Goal: Task Accomplishment & Management: Complete application form

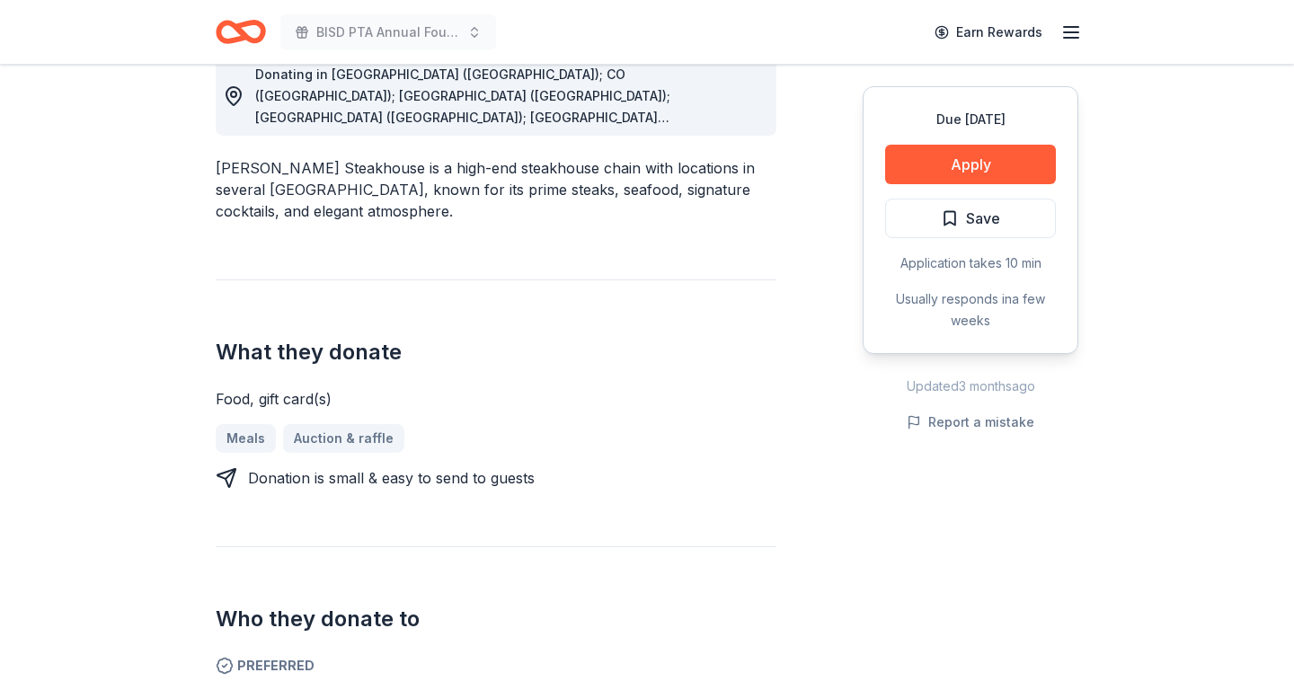
scroll to position [537, 0]
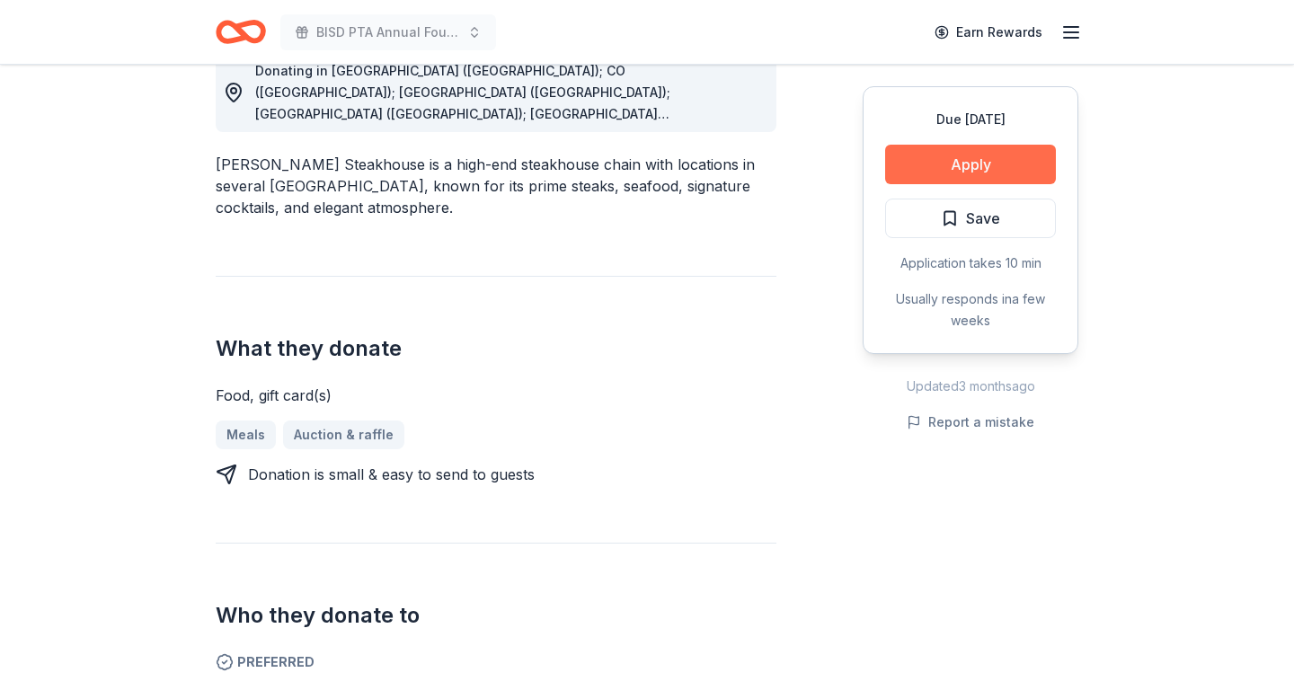
click at [1031, 157] on button "Apply" at bounding box center [970, 165] width 171 height 40
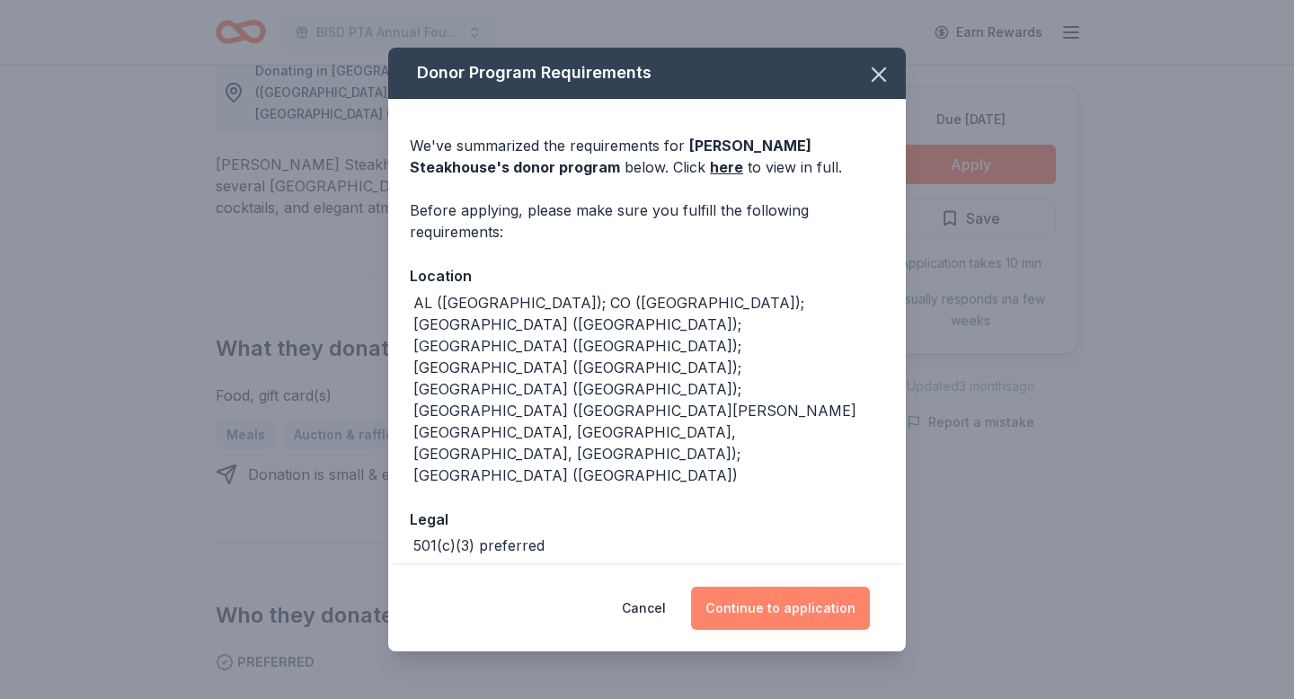
click at [789, 592] on button "Continue to application" at bounding box center [780, 608] width 179 height 43
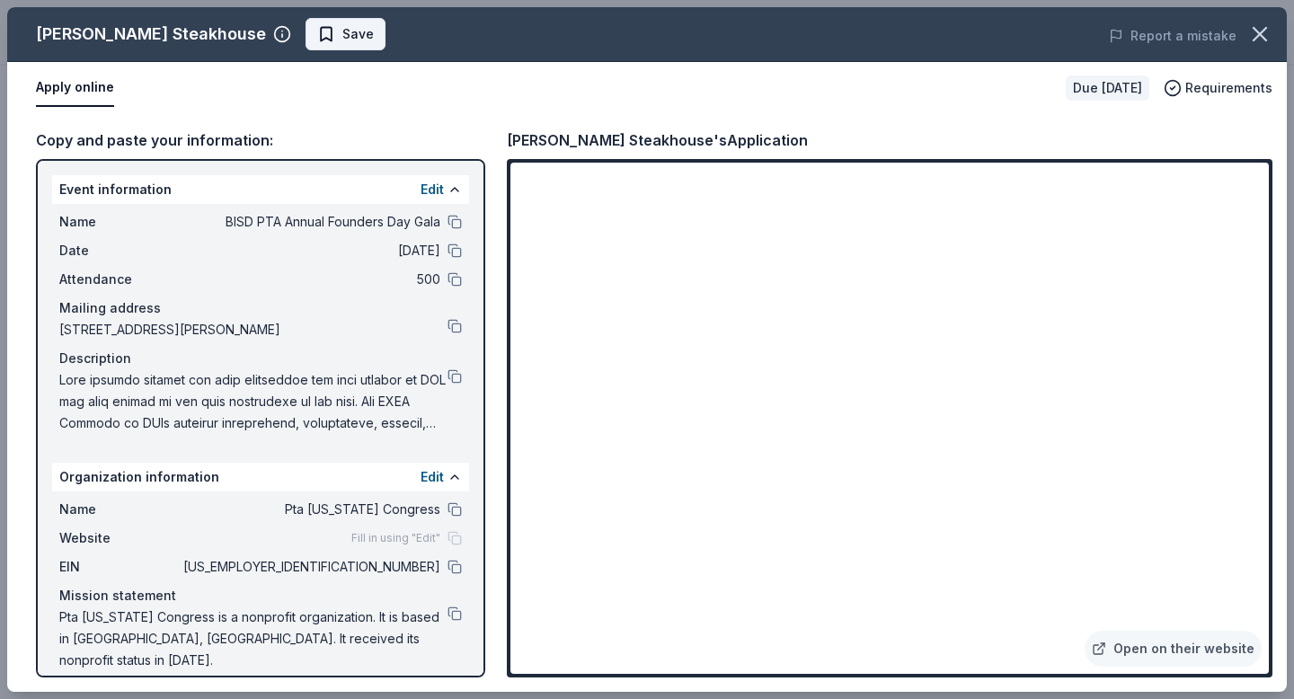
click at [342, 31] on span "Save" at bounding box center [357, 34] width 31 height 22
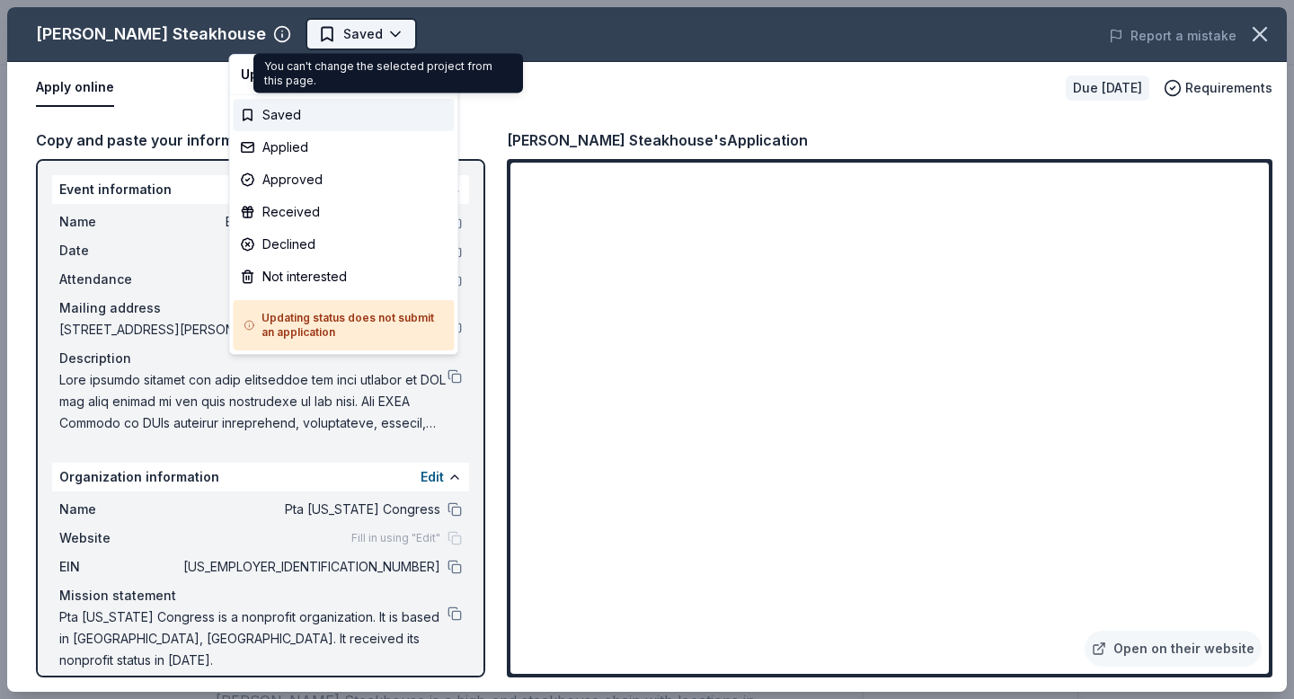
scroll to position [0, 0]
click at [319, 37] on body "BISD PTA Annual Founders Day Gala Earn Rewards Due [DATE] Share [PERSON_NAME] S…" at bounding box center [647, 349] width 1294 height 699
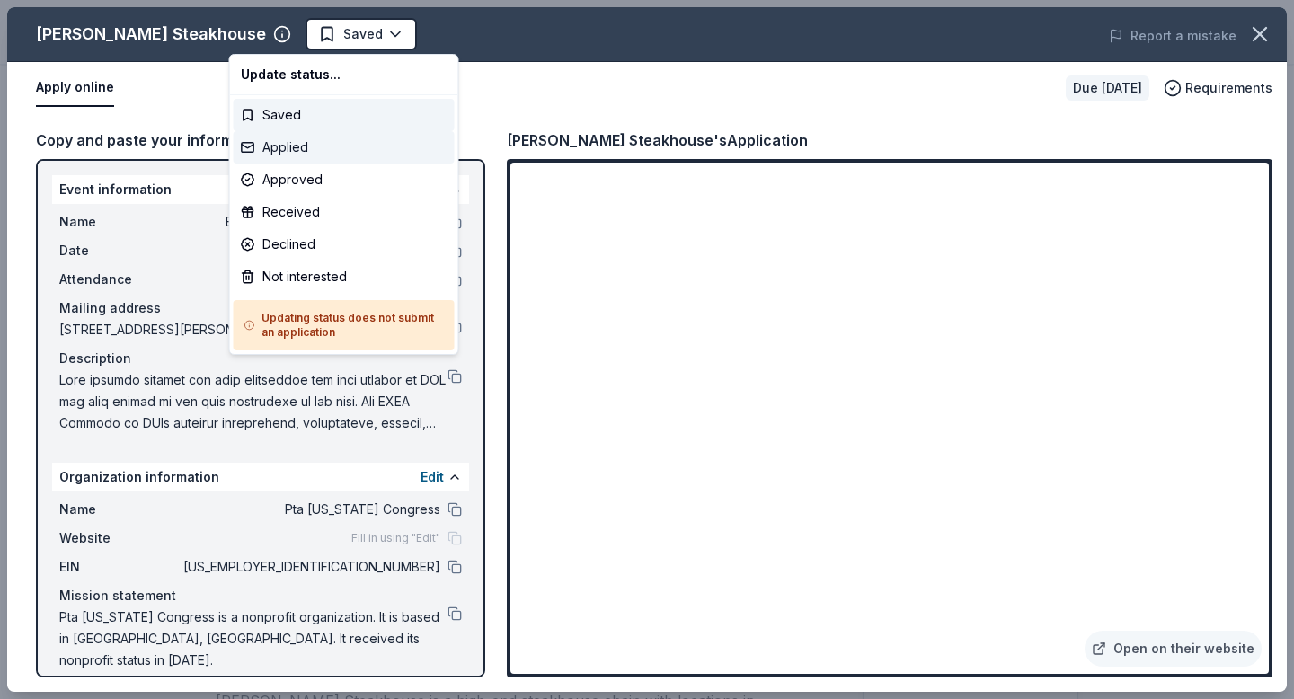
click at [285, 147] on div "Applied" at bounding box center [344, 147] width 221 height 32
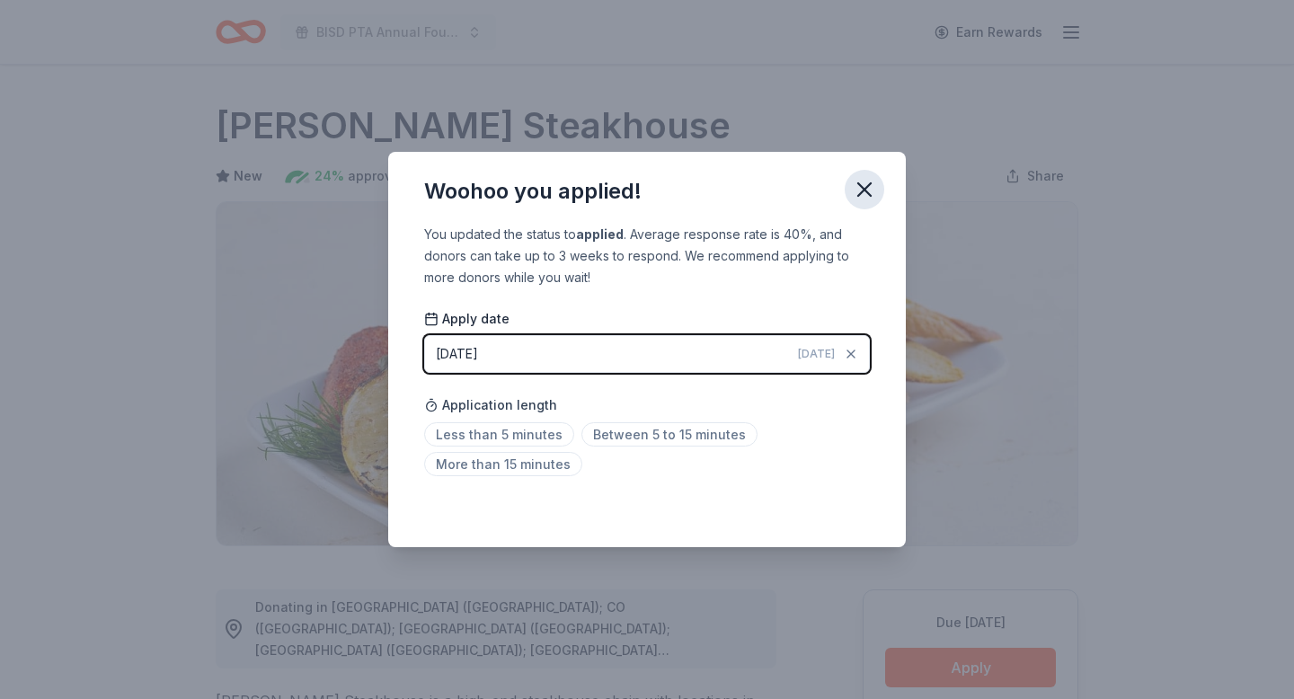
drag, startPoint x: 862, startPoint y: 187, endPoint x: 851, endPoint y: 131, distance: 56.8
click at [860, 187] on icon "button" at bounding box center [864, 189] width 13 height 13
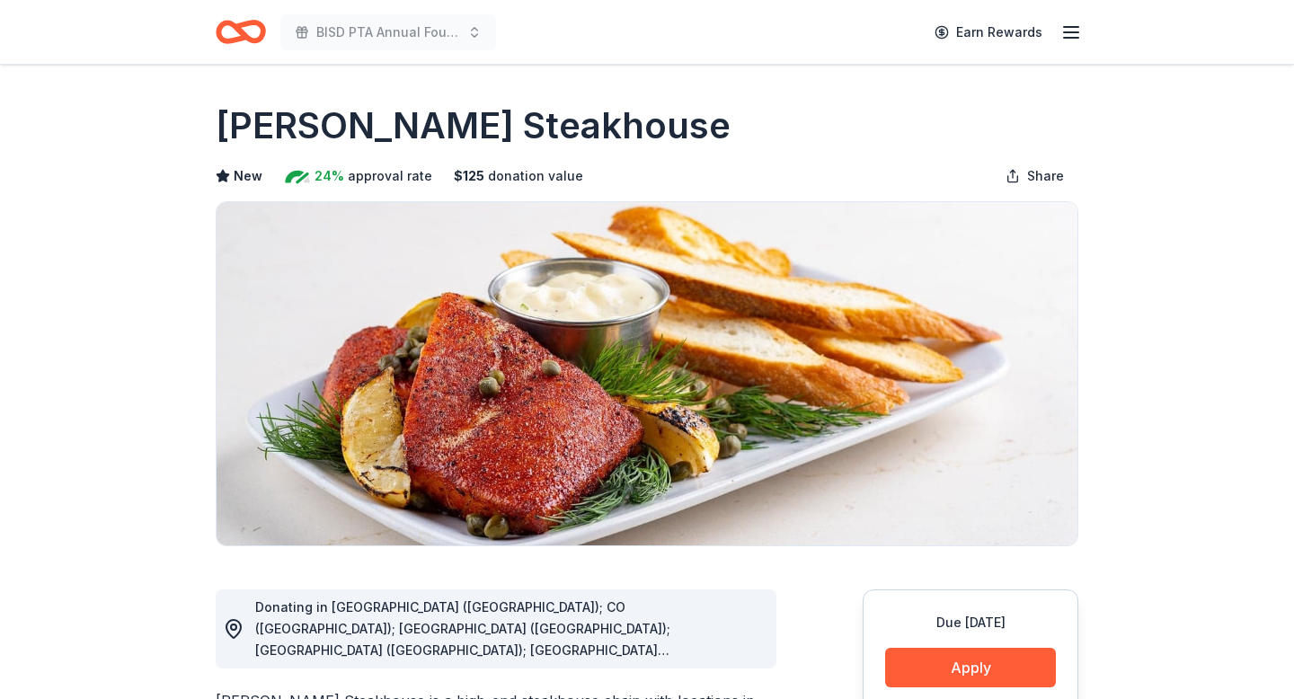
click at [244, 28] on icon "Home" at bounding box center [241, 32] width 50 height 42
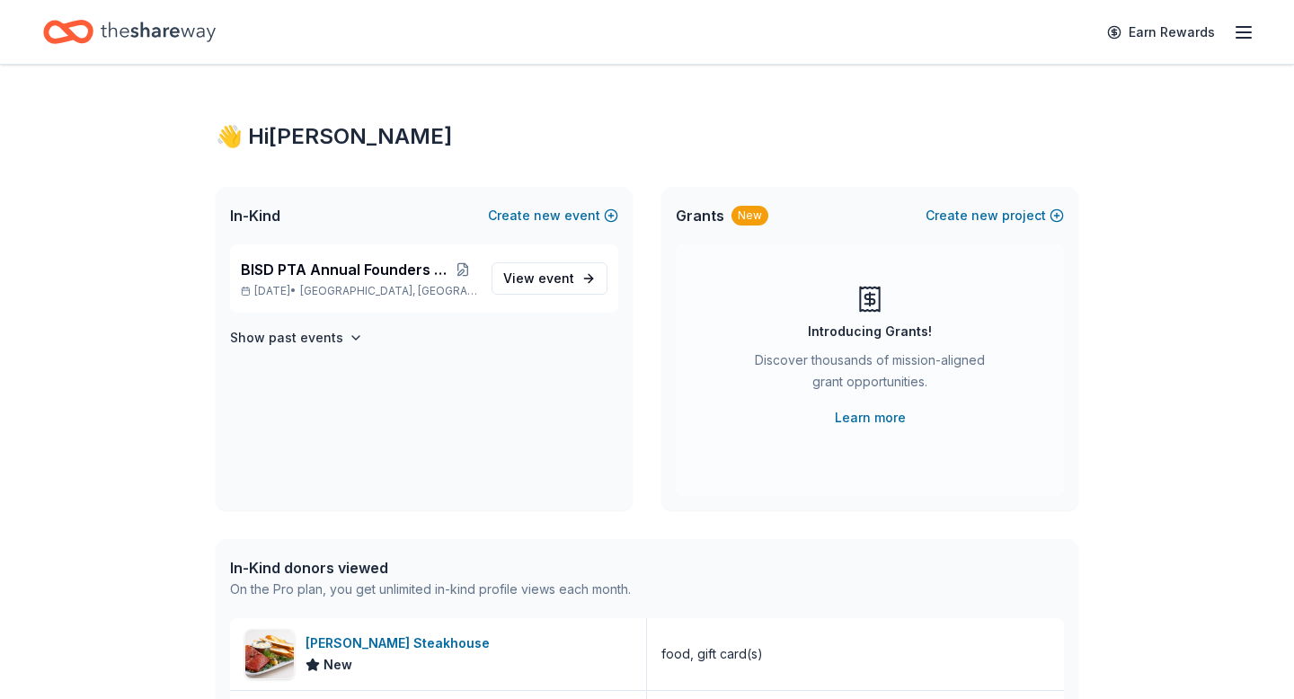
scroll to position [97, 0]
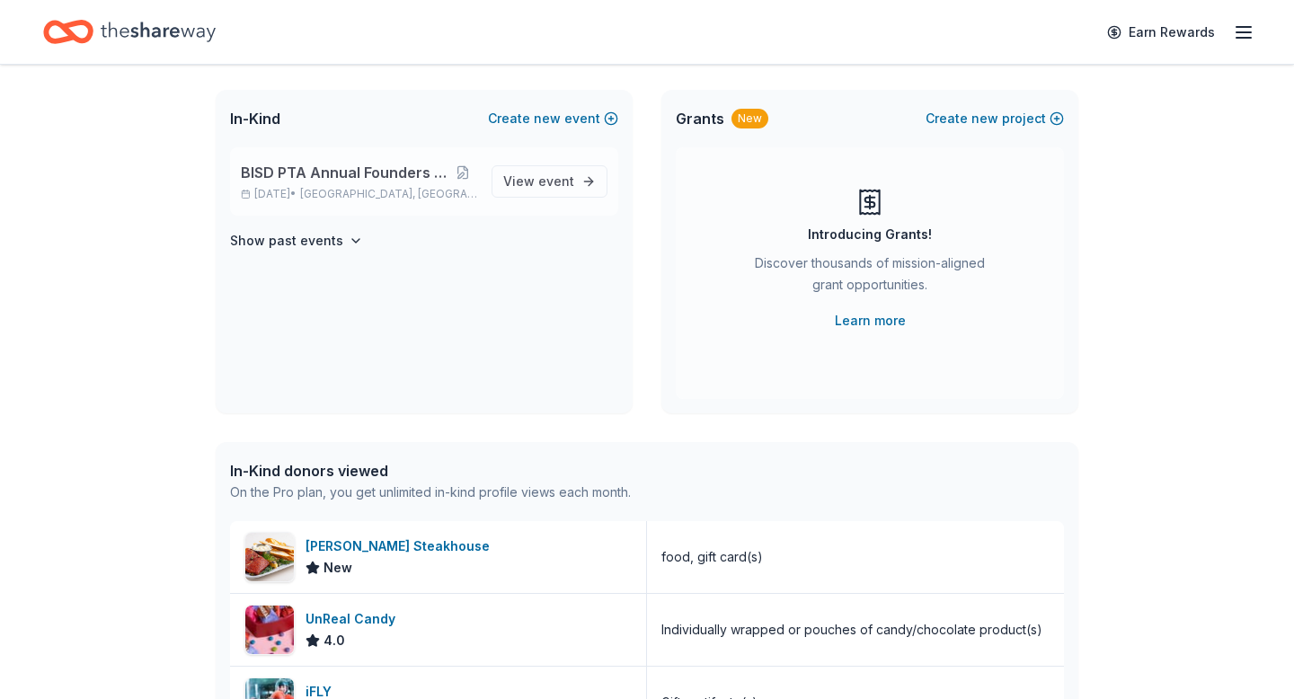
click at [321, 173] on span "BISD PTA Annual Founders Day Gala" at bounding box center [345, 173] width 208 height 22
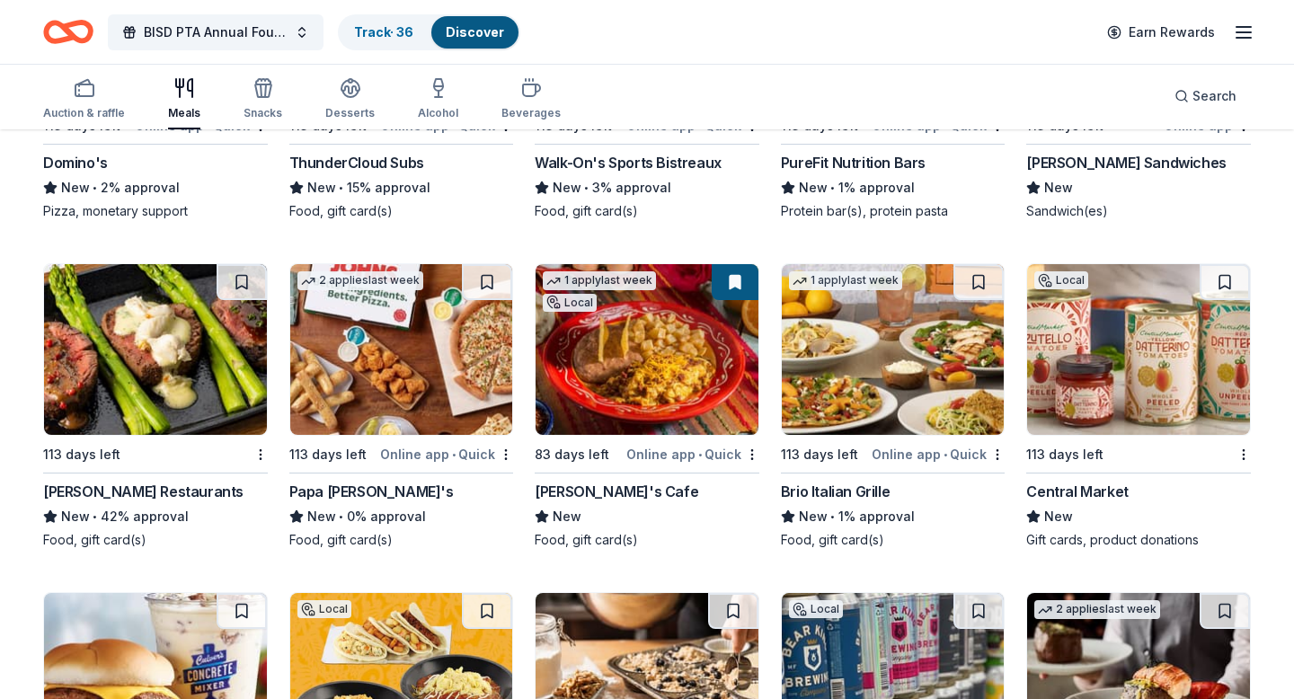
scroll to position [4836, 0]
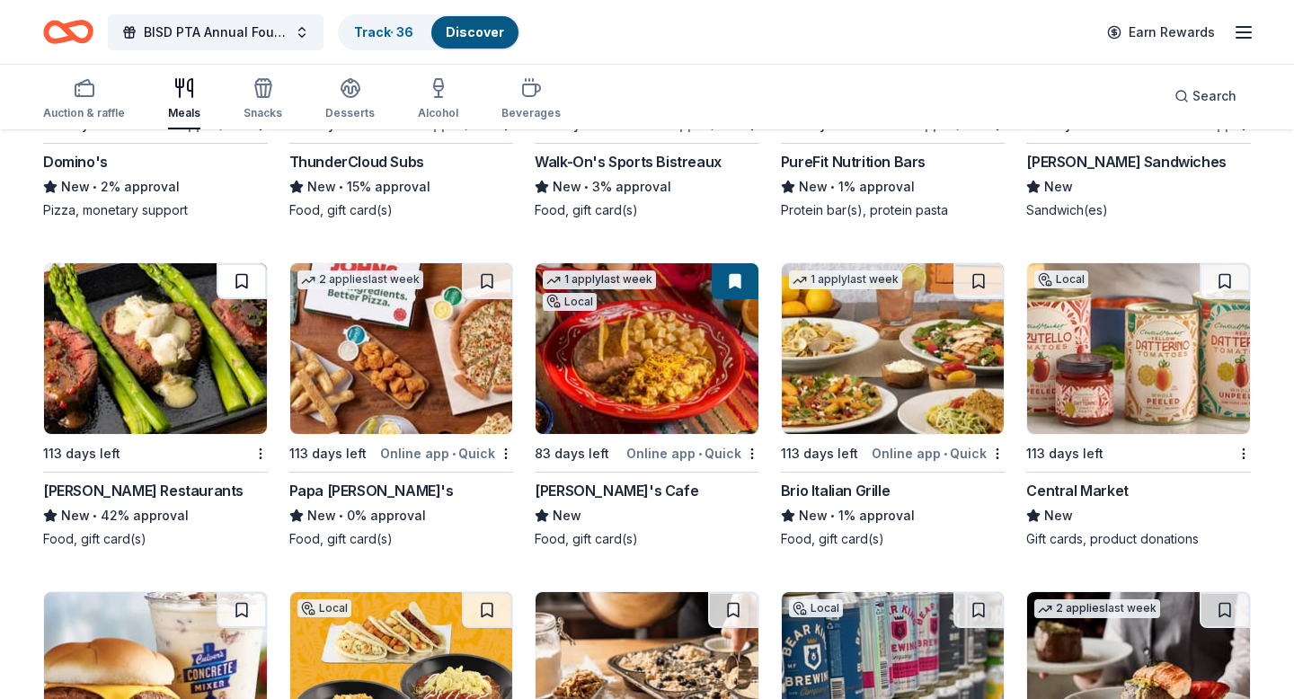
click at [250, 279] on button at bounding box center [242, 281] width 50 height 36
click at [365, 32] on link "Track · 37" at bounding box center [383, 31] width 58 height 15
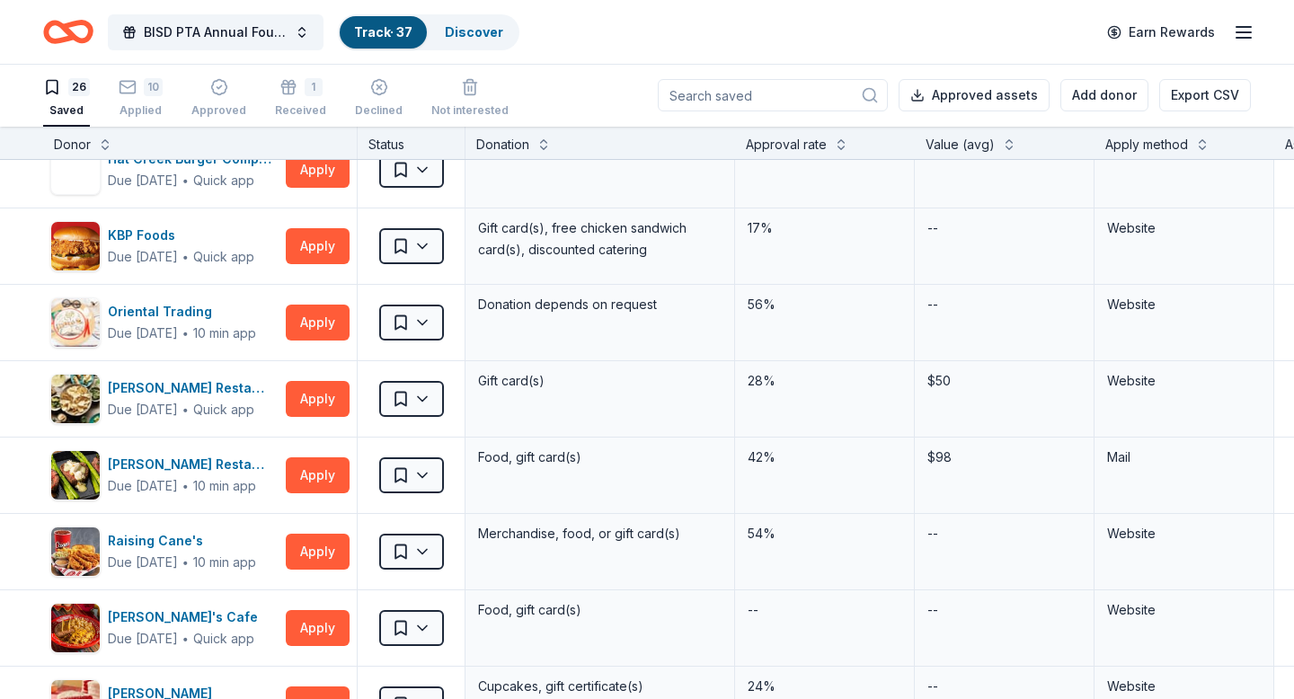
scroll to position [877, 0]
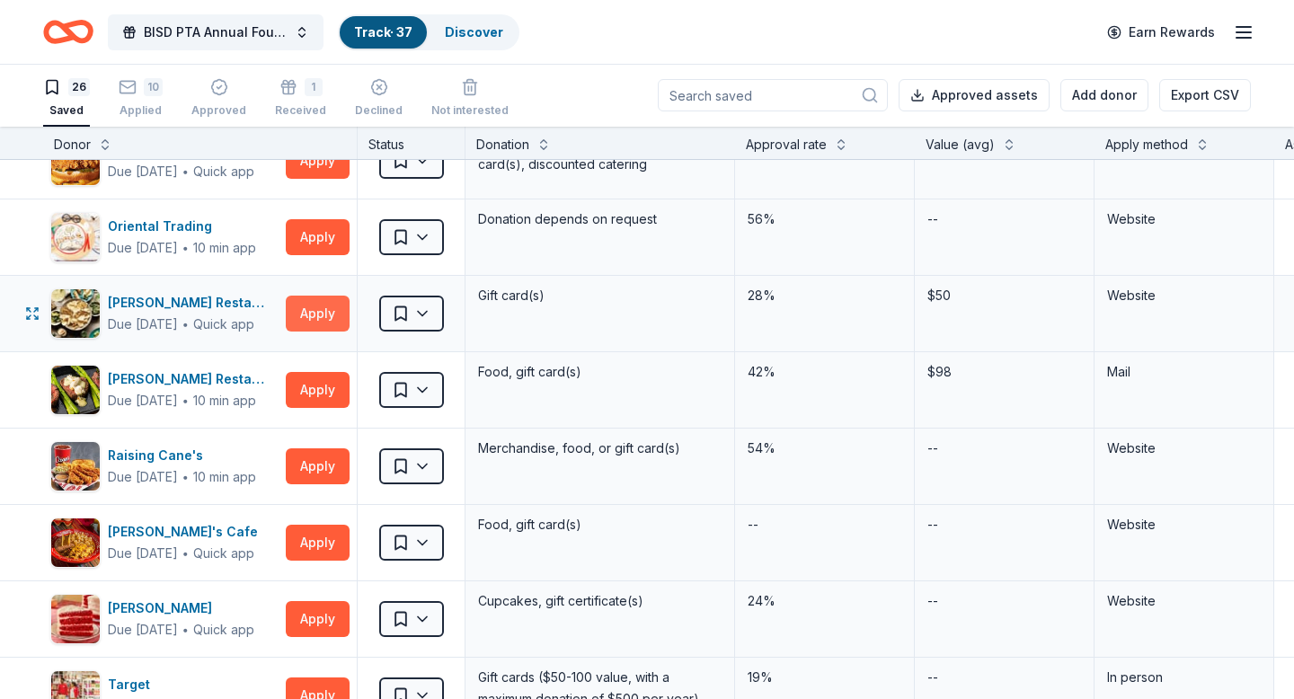
click at [309, 312] on button "Apply" at bounding box center [318, 314] width 64 height 36
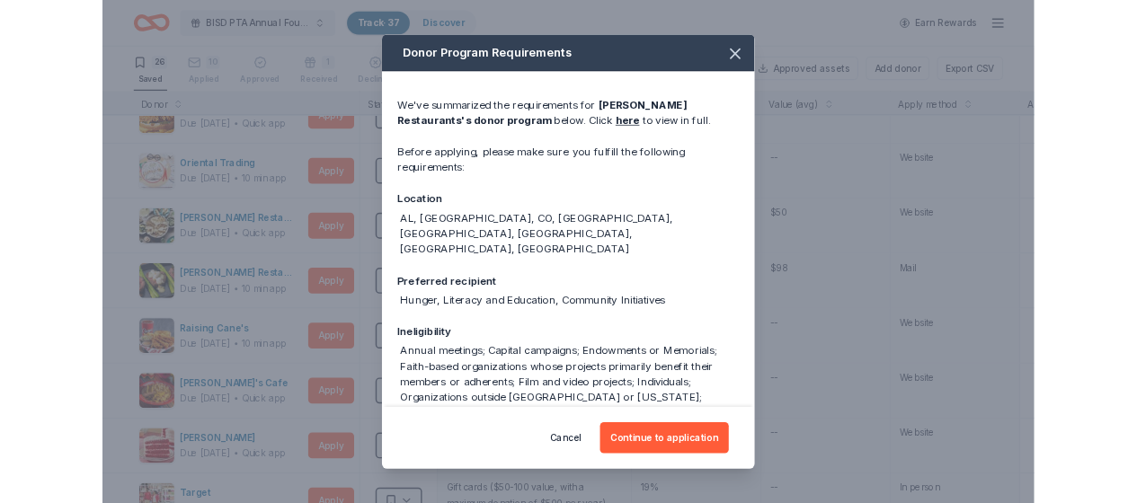
scroll to position [184, 0]
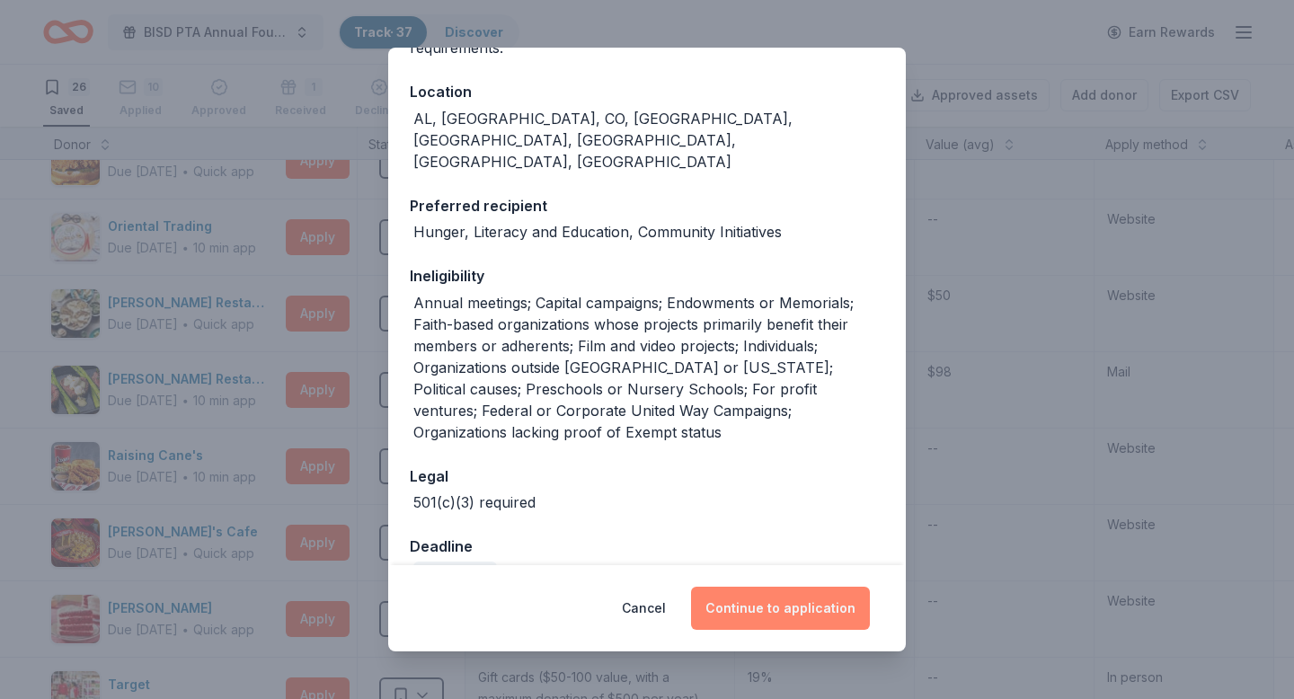
click at [813, 623] on button "Continue to application" at bounding box center [780, 608] width 179 height 43
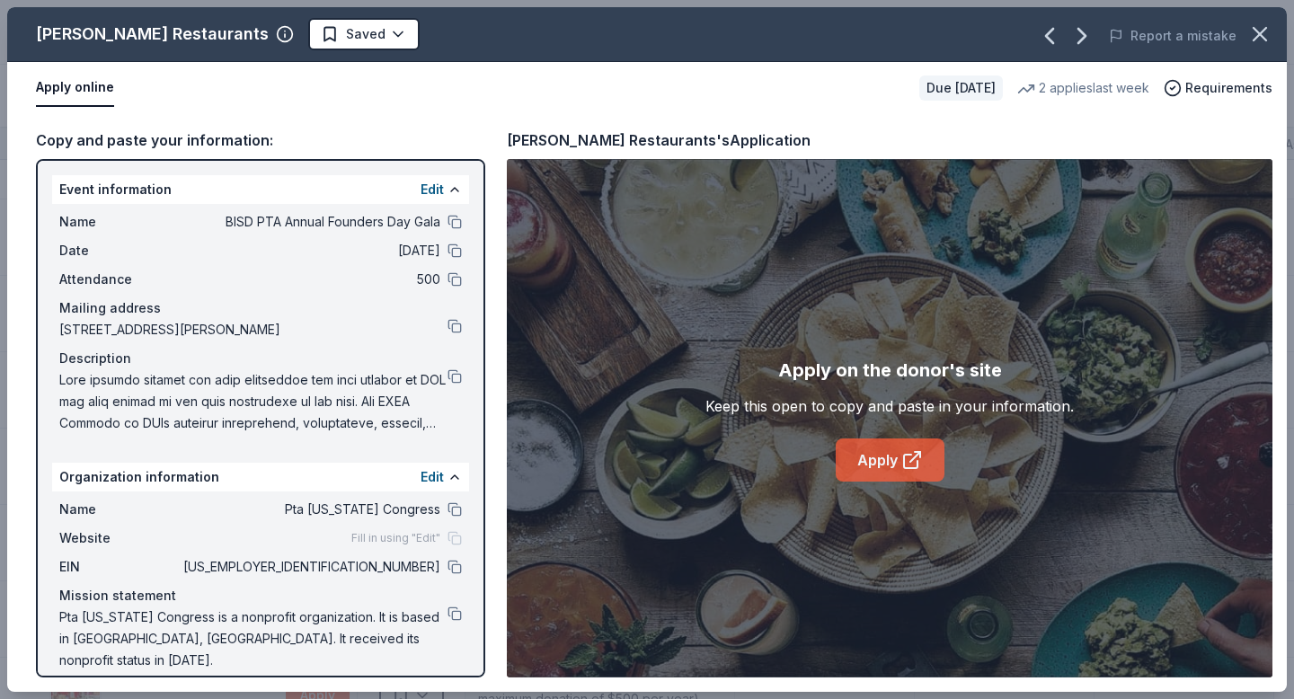
click at [893, 466] on link "Apply" at bounding box center [890, 460] width 109 height 43
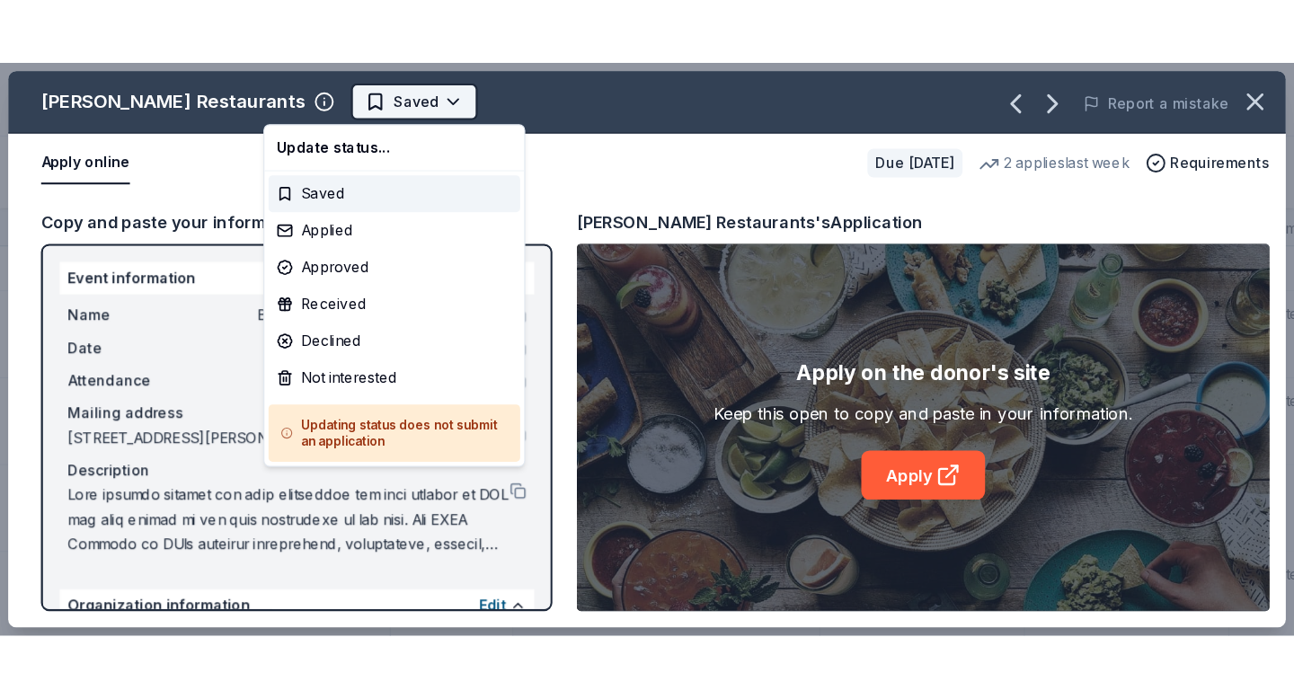
scroll to position [0, 0]
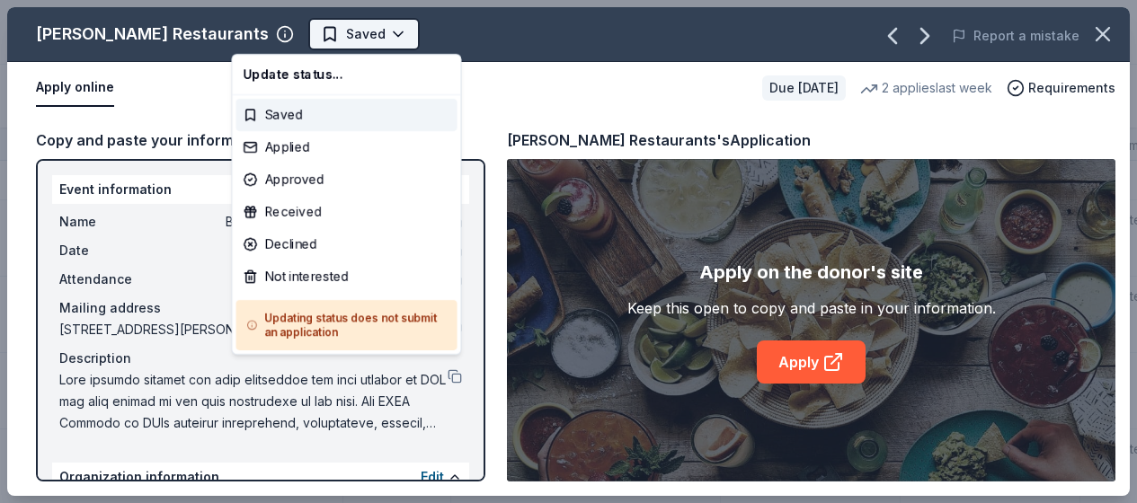
click at [323, 29] on html "6% BISD PTA Annual Founders Day Gala Track · 37 Discover Earn Rewards 26 Saved …" at bounding box center [568, 251] width 1137 height 503
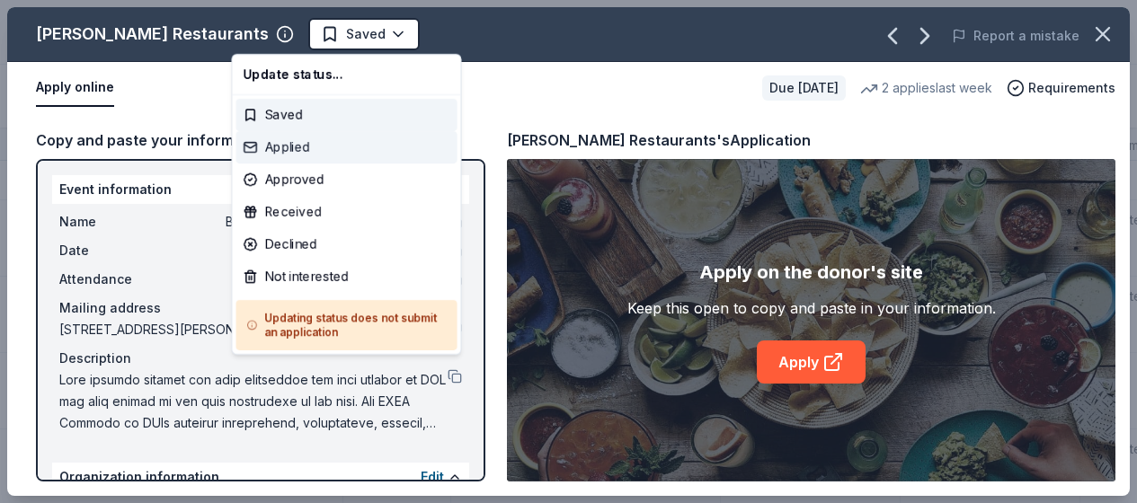
click at [293, 149] on div "Applied" at bounding box center [346, 147] width 221 height 32
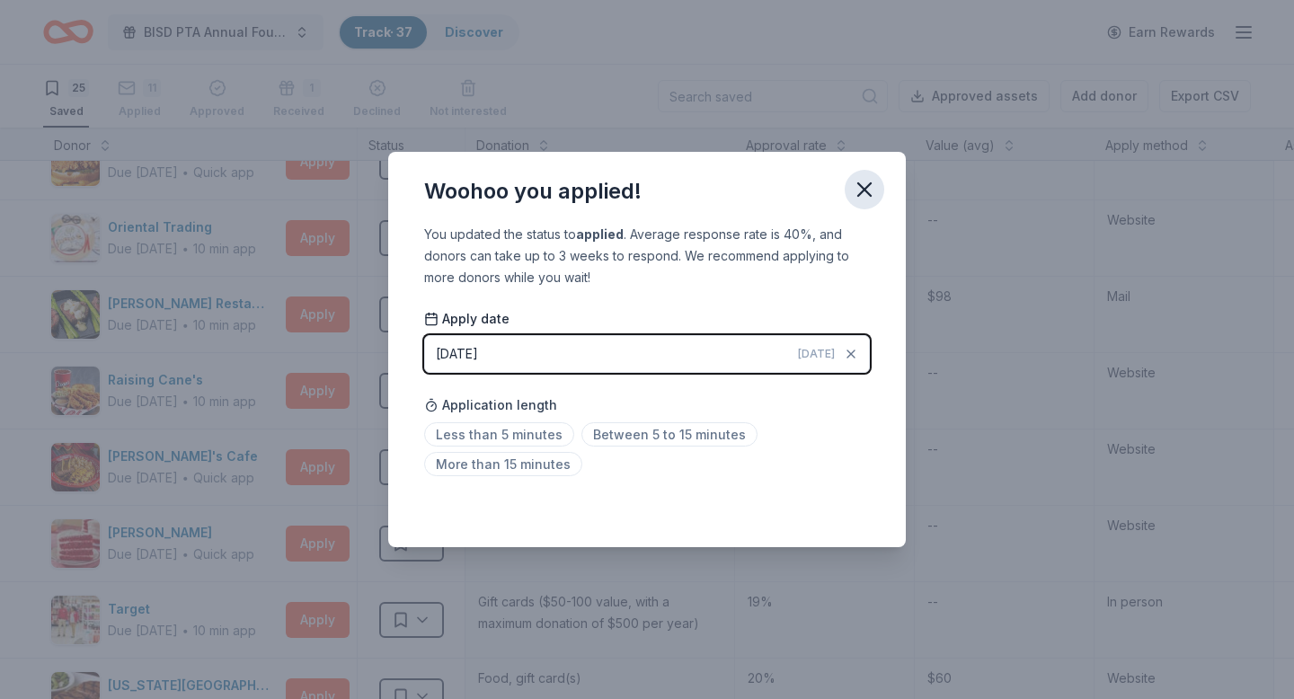
click at [865, 191] on icon "button" at bounding box center [864, 189] width 13 height 13
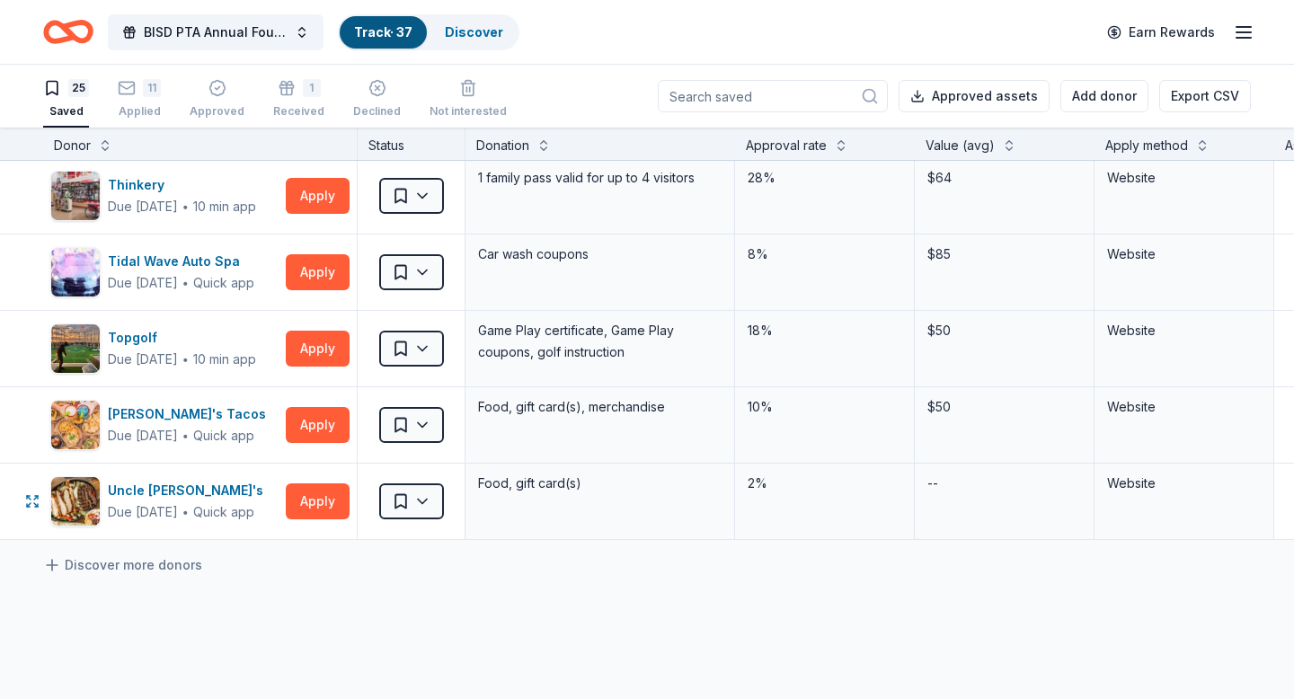
scroll to position [1528, 0]
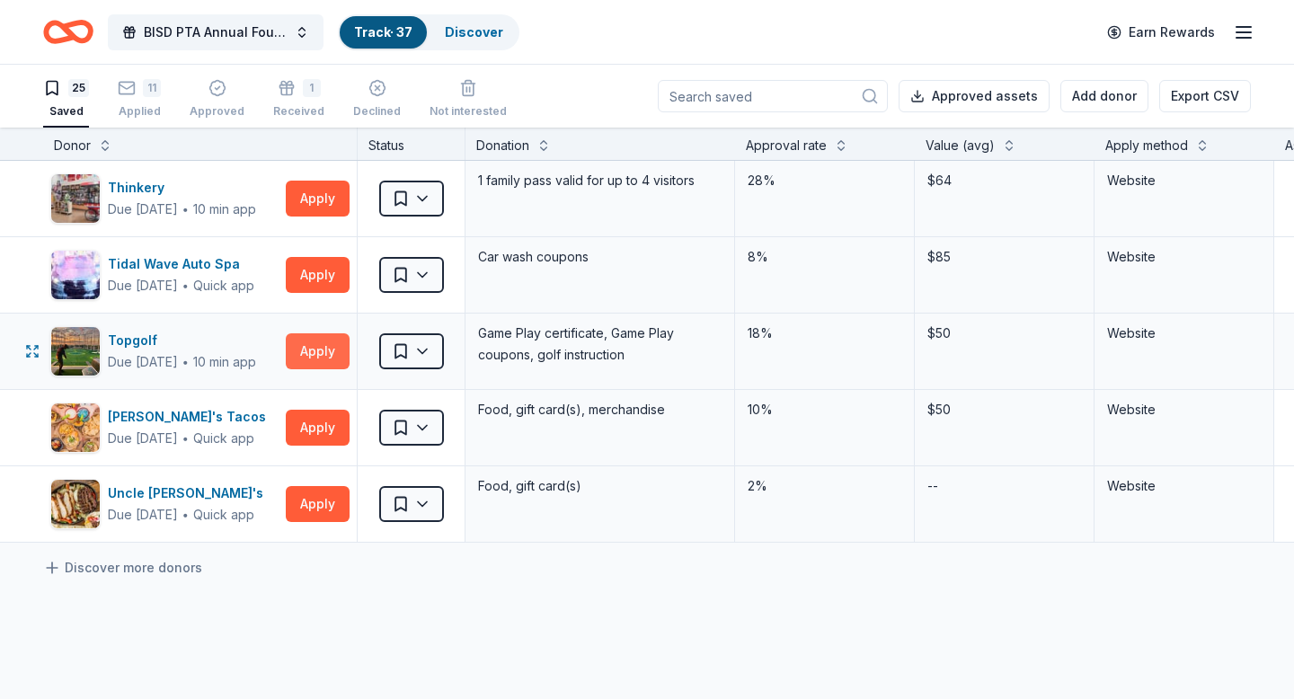
click at [304, 350] on button "Apply" at bounding box center [318, 351] width 64 height 36
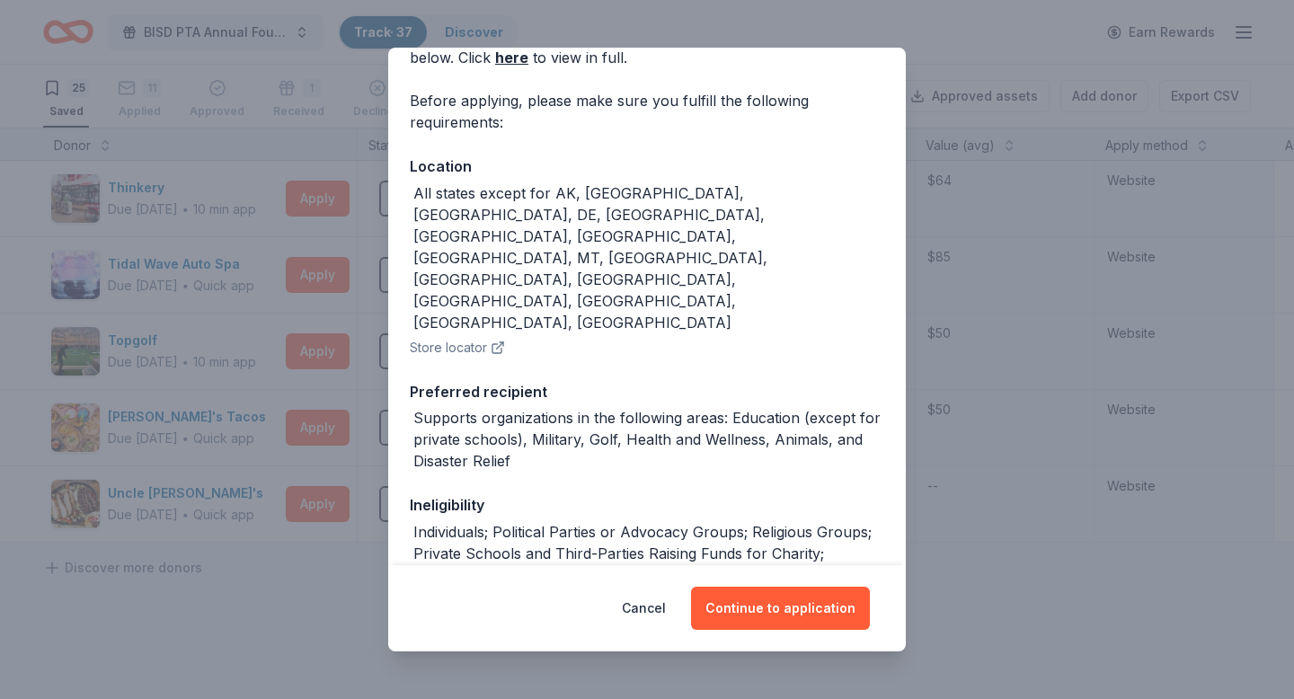
scroll to position [188, 0]
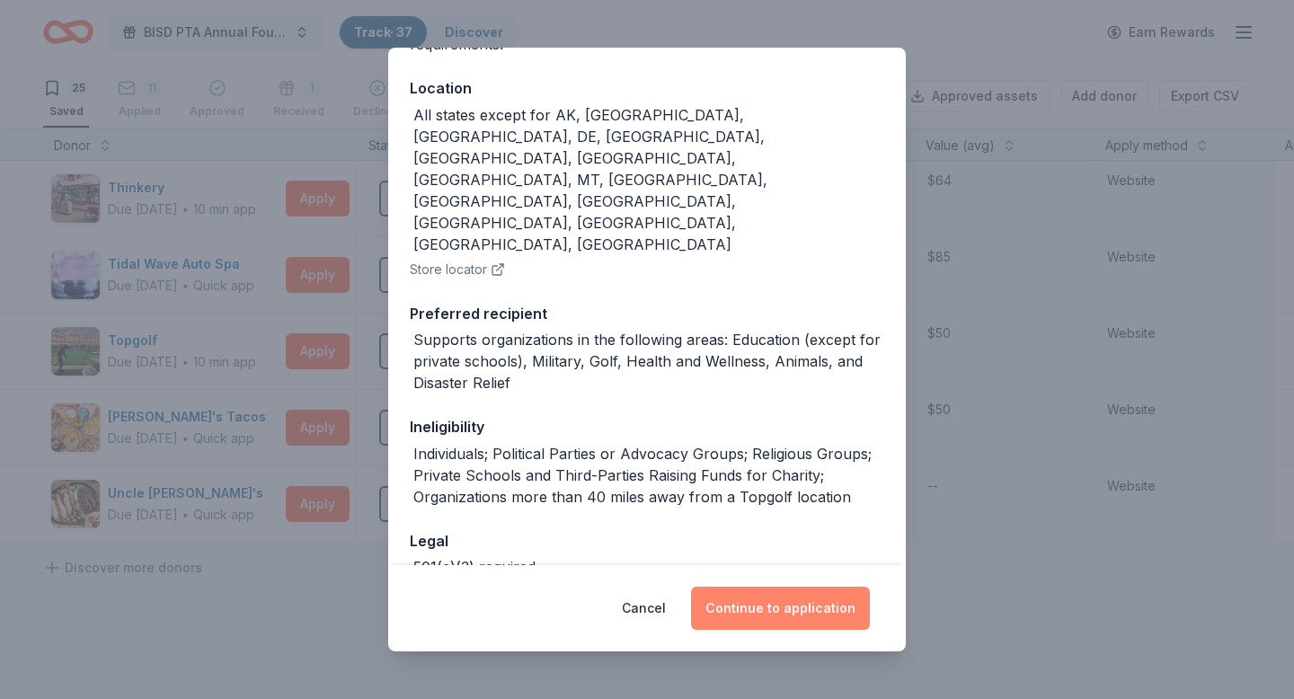
click at [789, 612] on button "Continue to application" at bounding box center [780, 608] width 179 height 43
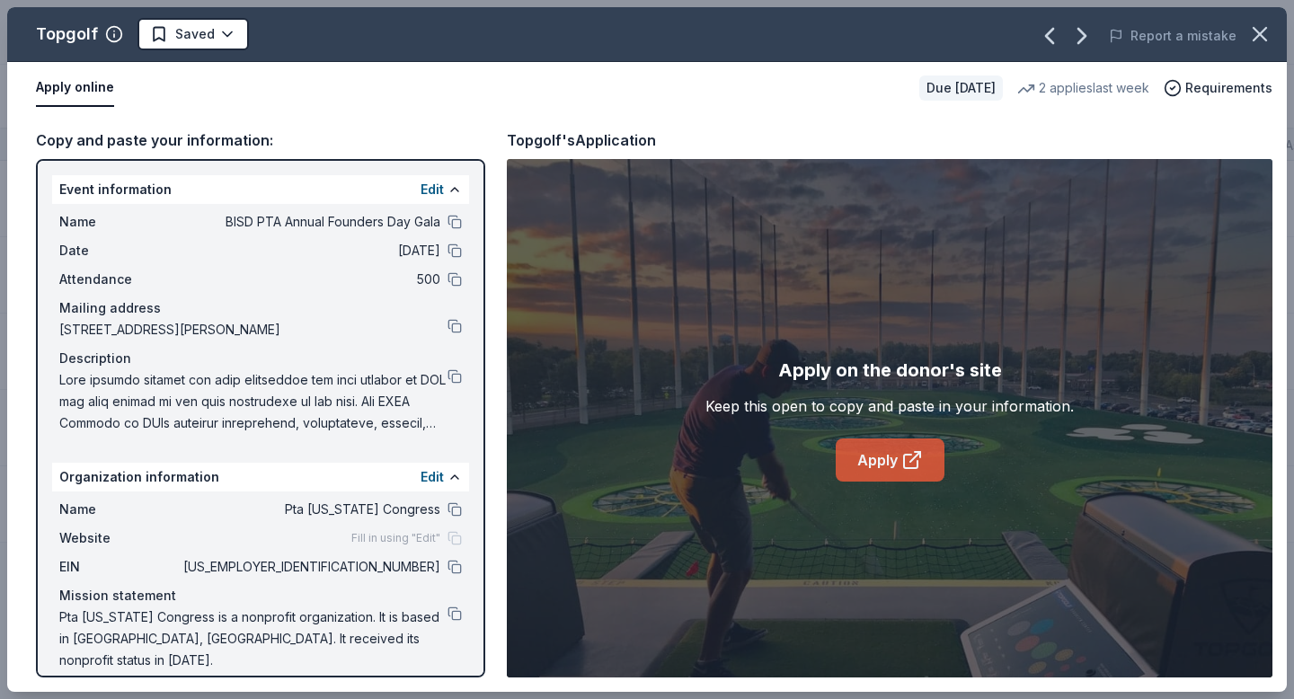
click at [911, 462] on icon at bounding box center [916, 457] width 10 height 10
drag, startPoint x: 1263, startPoint y: 41, endPoint x: 1178, endPoint y: 66, distance: 87.9
click at [1263, 40] on icon "button" at bounding box center [1260, 34] width 25 height 25
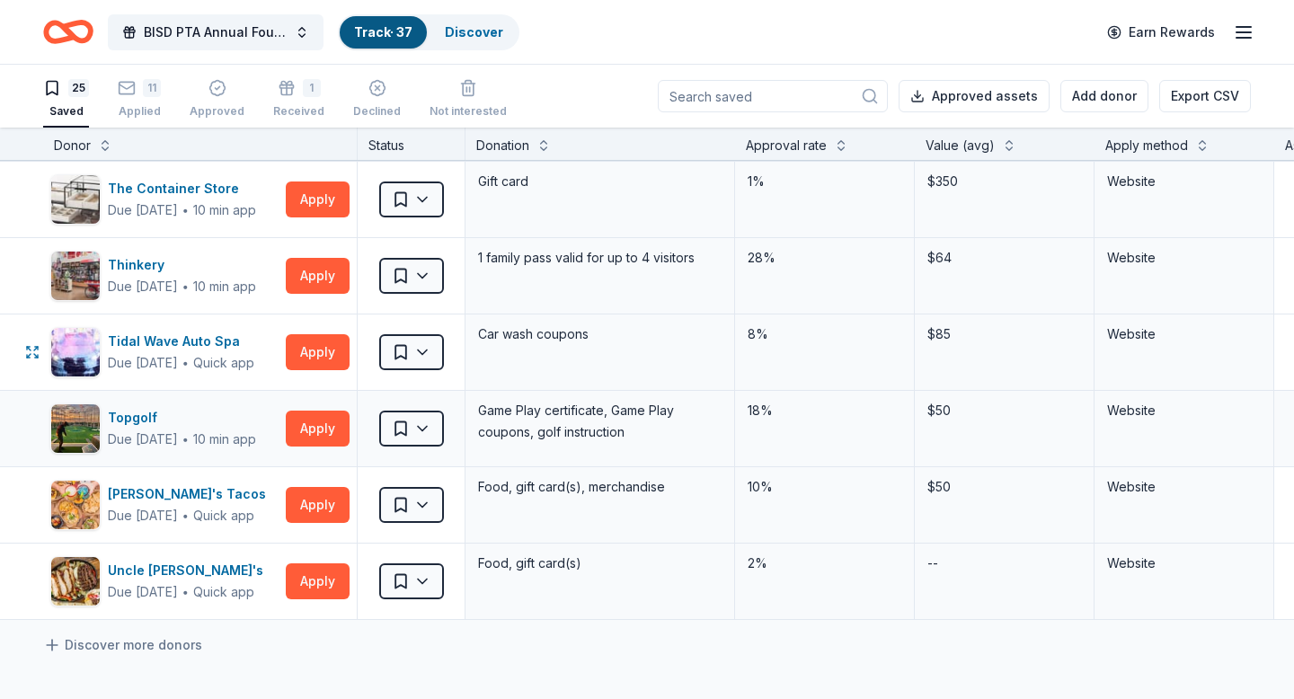
scroll to position [1435, 0]
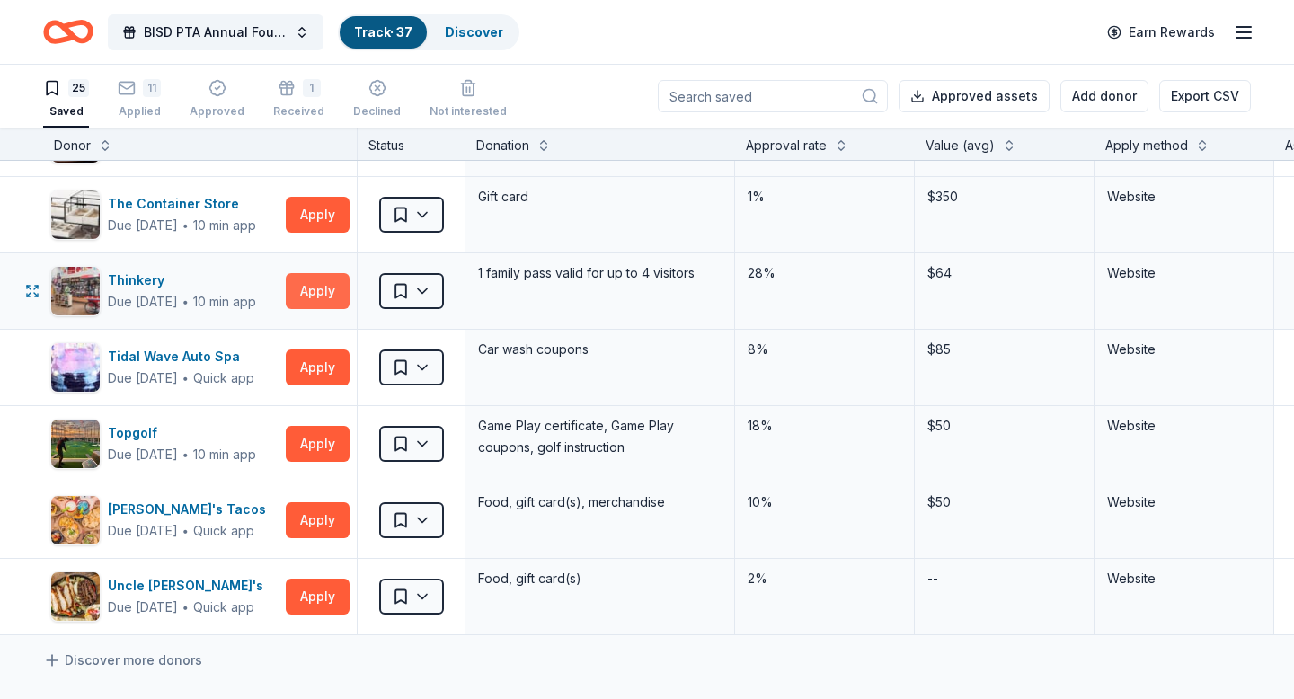
click at [313, 294] on button "Apply" at bounding box center [318, 291] width 64 height 36
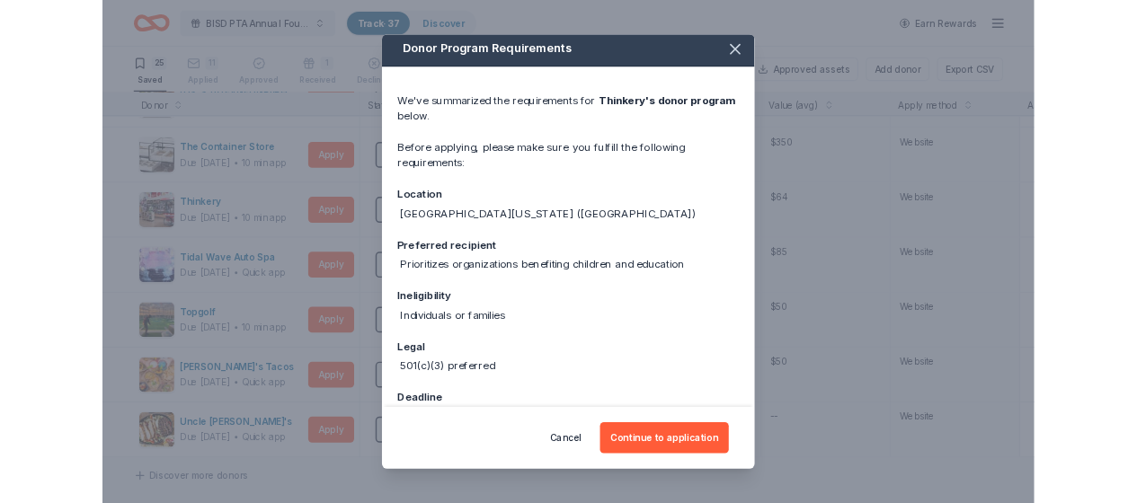
scroll to position [55, 0]
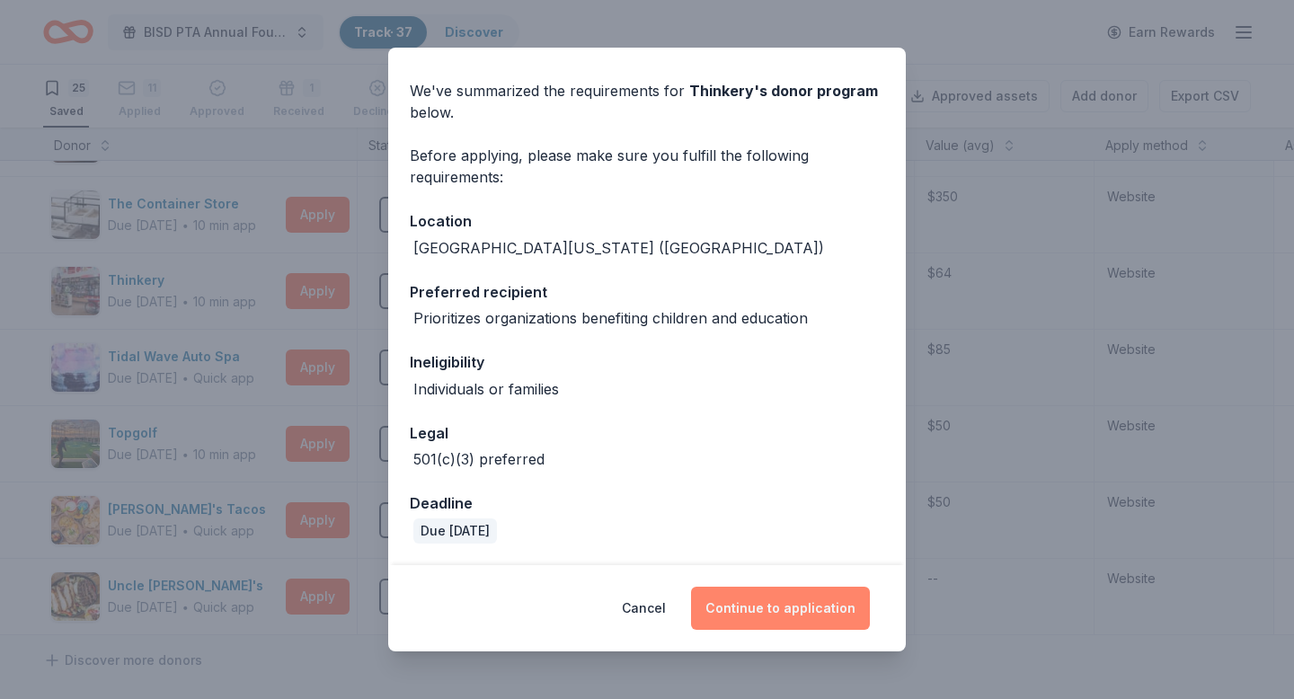
click at [784, 604] on button "Continue to application" at bounding box center [780, 608] width 179 height 43
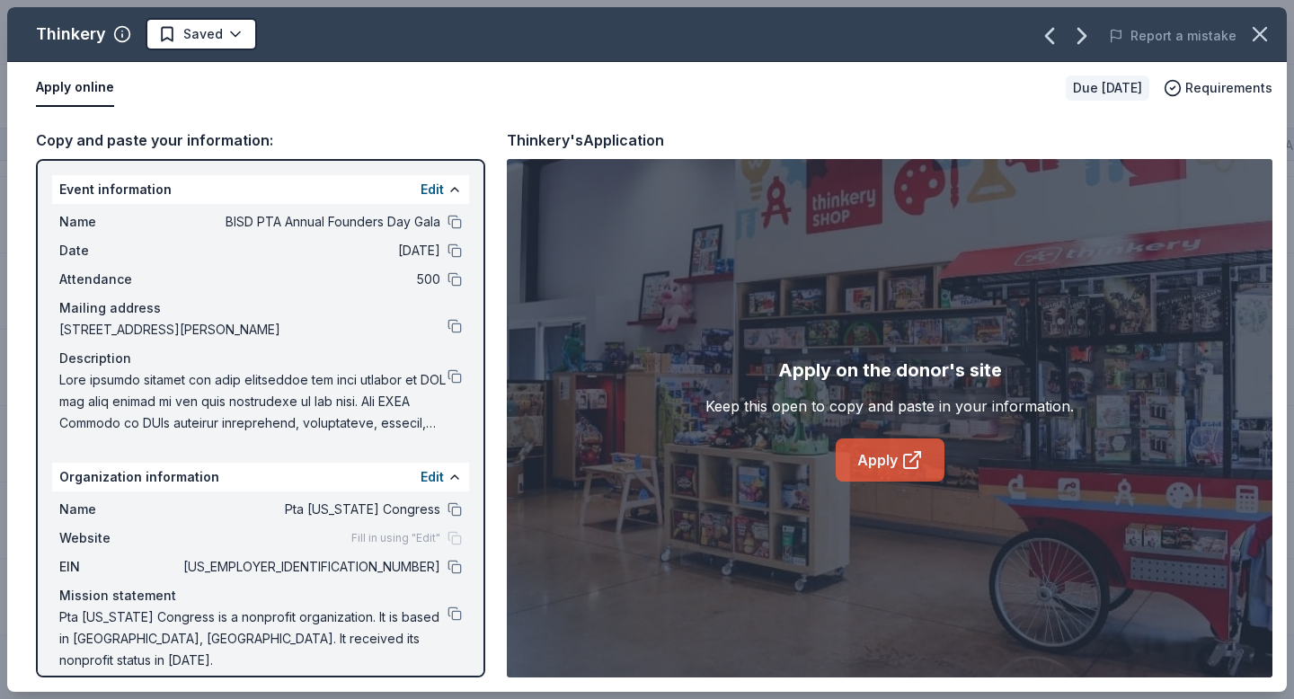
click at [896, 459] on link "Apply" at bounding box center [890, 460] width 109 height 43
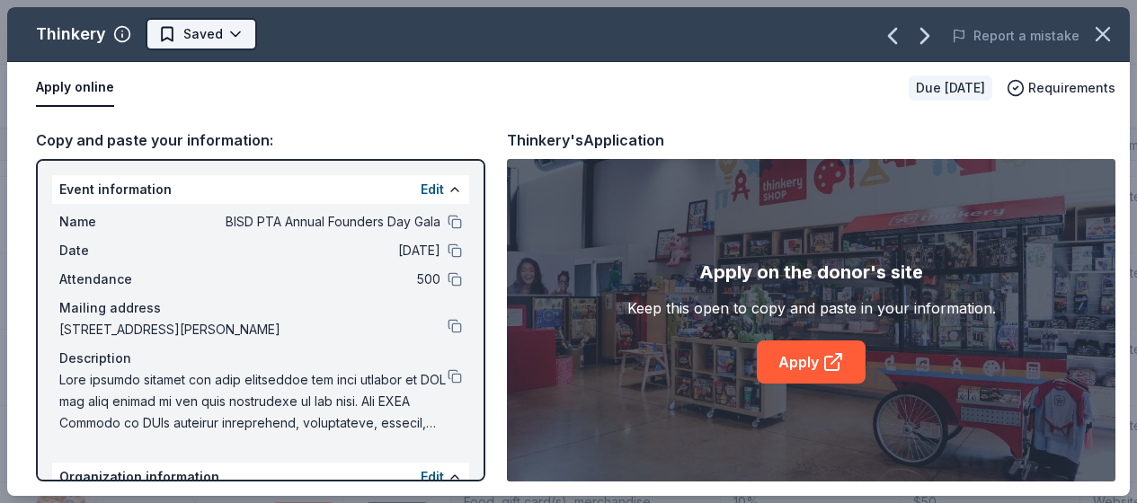
click at [240, 29] on html "6% BISD PTA Annual Founders Day Gala Track · 37 Discover Earn Rewards 25 Saved …" at bounding box center [568, 251] width 1137 height 503
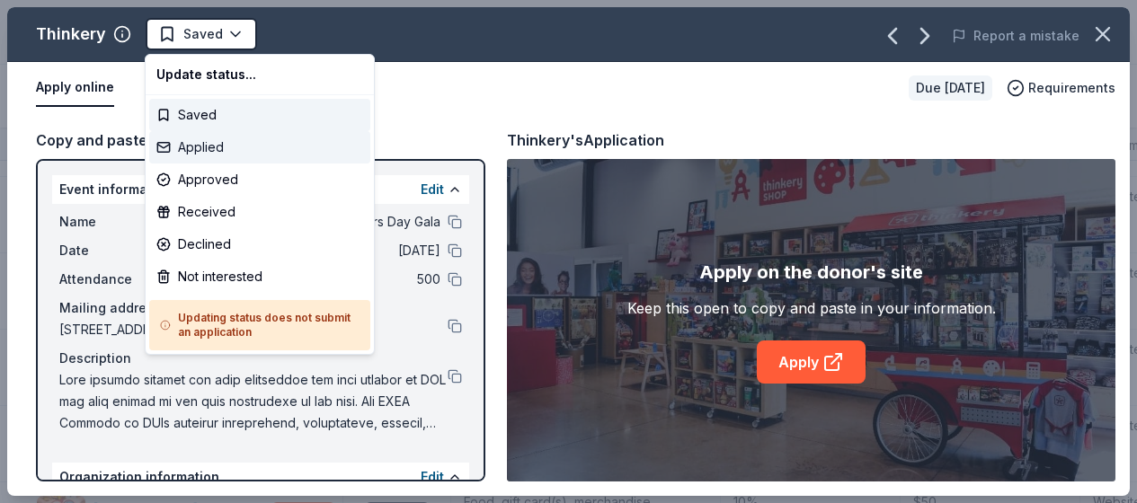
click at [208, 150] on div "Applied" at bounding box center [259, 147] width 221 height 32
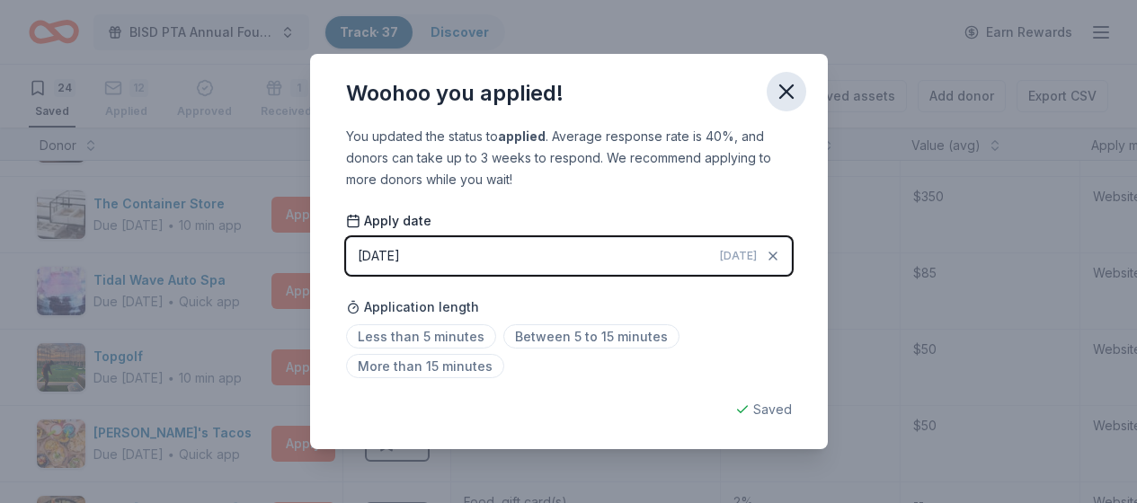
click at [791, 92] on icon "button" at bounding box center [786, 91] width 25 height 25
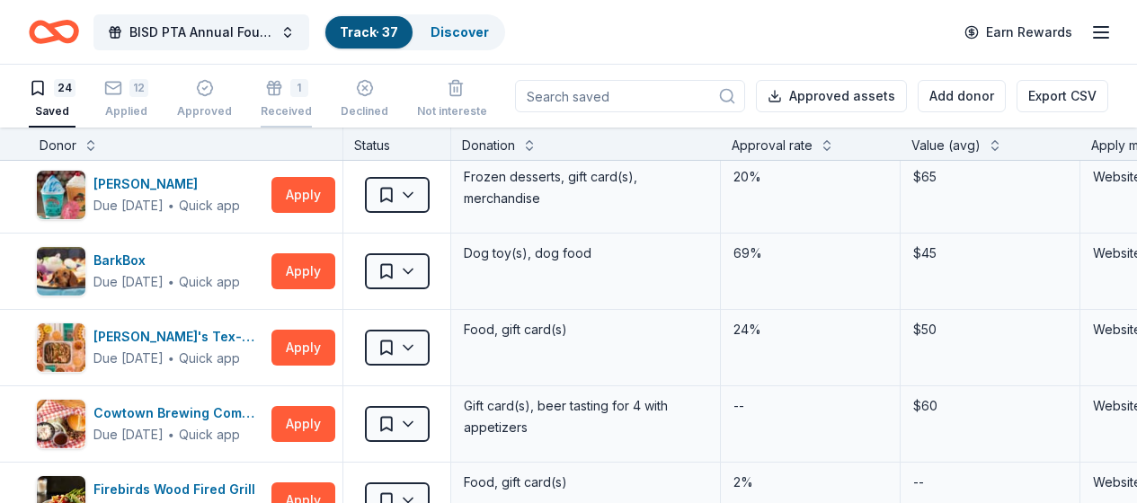
scroll to position [79, 0]
click at [116, 92] on icon "button" at bounding box center [113, 88] width 18 height 18
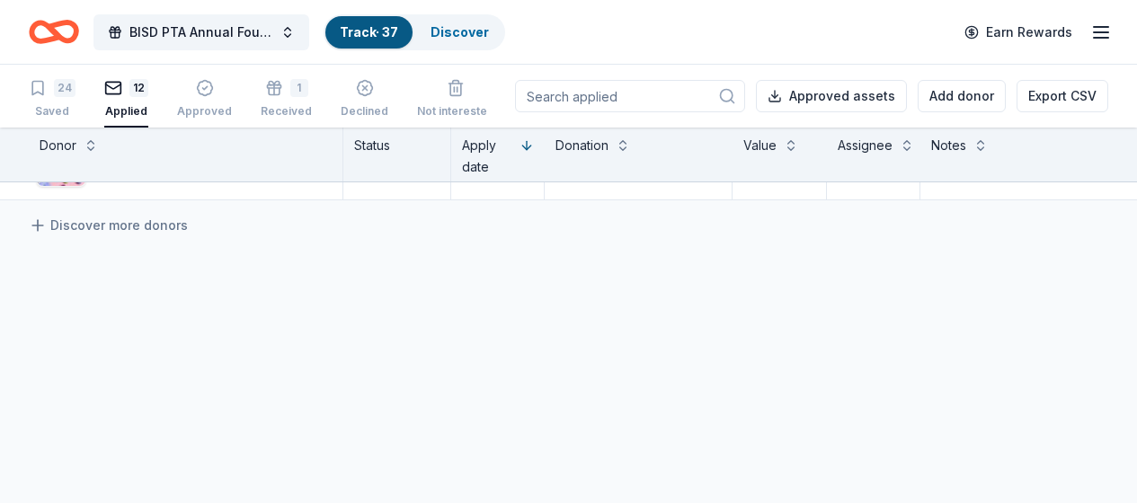
scroll to position [898, 0]
click at [31, 87] on icon "button" at bounding box center [38, 88] width 18 height 18
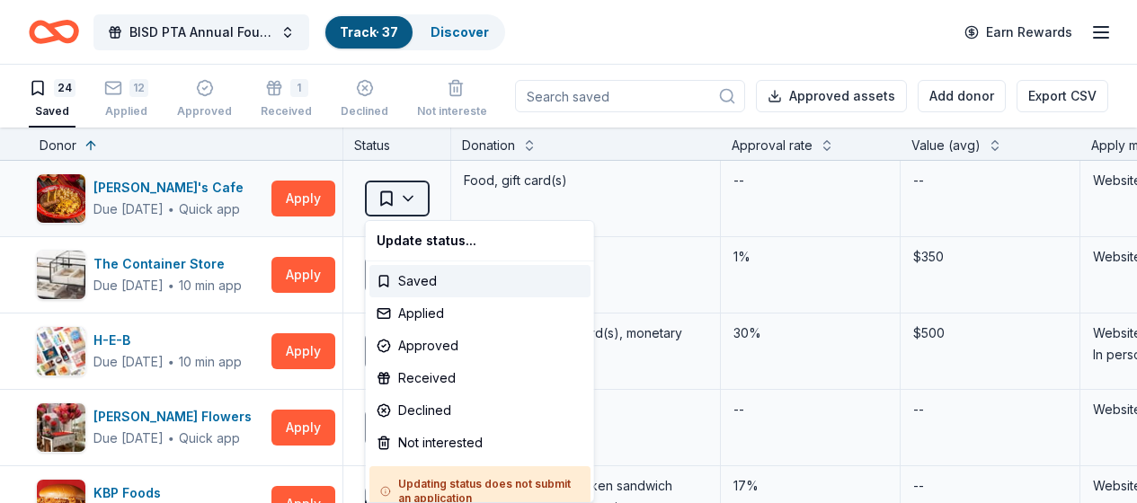
click at [412, 192] on html "6% BISD PTA Annual Founders Day Gala Track · 37 Discover Earn Rewards 24 Saved …" at bounding box center [568, 251] width 1137 height 503
click at [440, 379] on div "Received" at bounding box center [479, 378] width 221 height 32
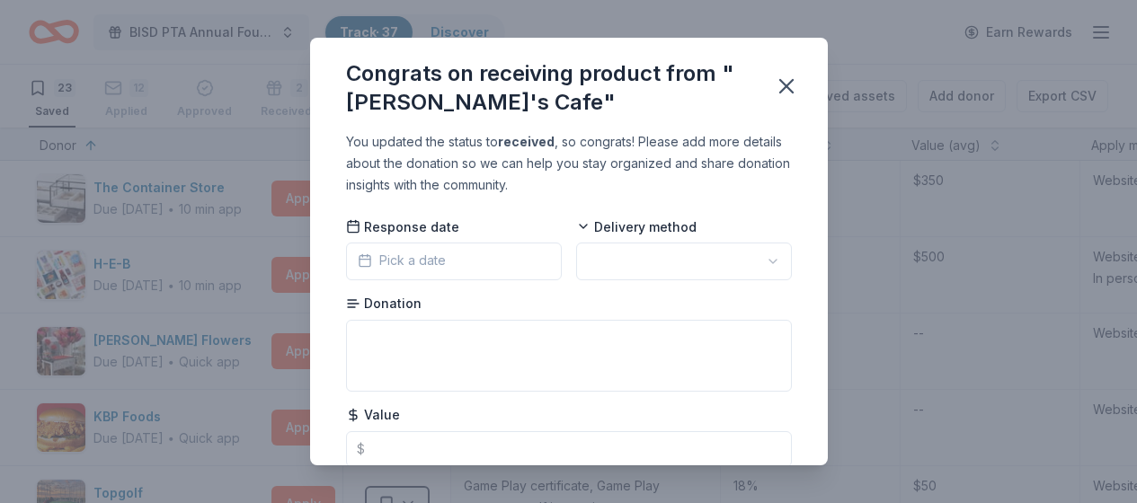
click at [448, 263] on button "Pick a date" at bounding box center [454, 262] width 216 height 38
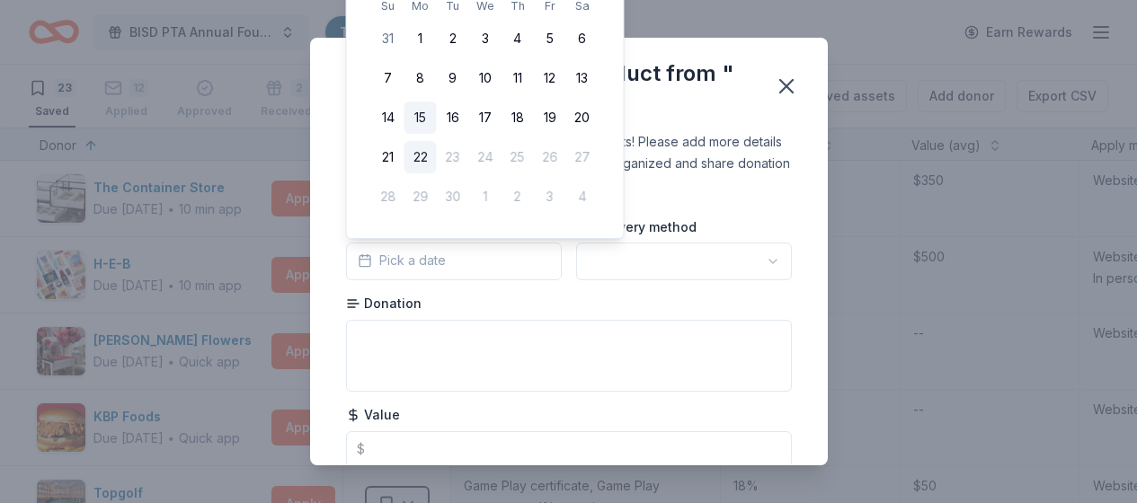
click at [425, 119] on button "15" at bounding box center [420, 118] width 32 height 32
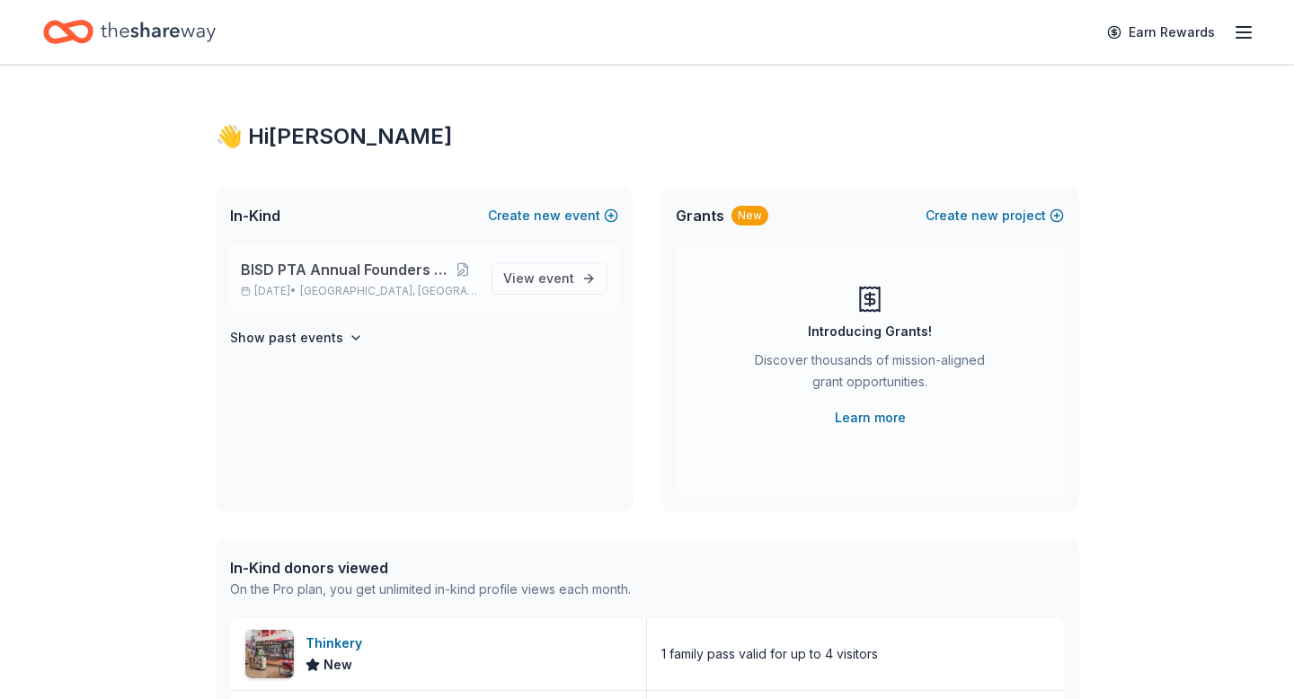
click at [374, 271] on span "BISD PTA Annual Founders Day Gala" at bounding box center [345, 270] width 208 height 22
